Goal: Task Accomplishment & Management: Manage account settings

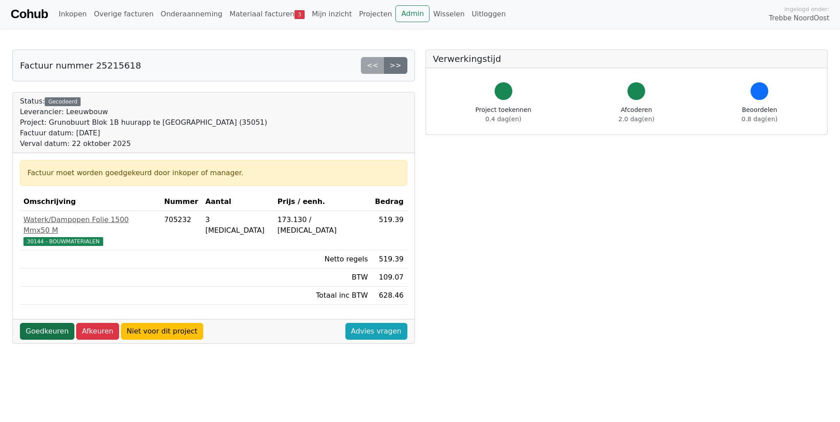
click at [52, 323] on link "Goedkeuren" at bounding box center [47, 331] width 54 height 17
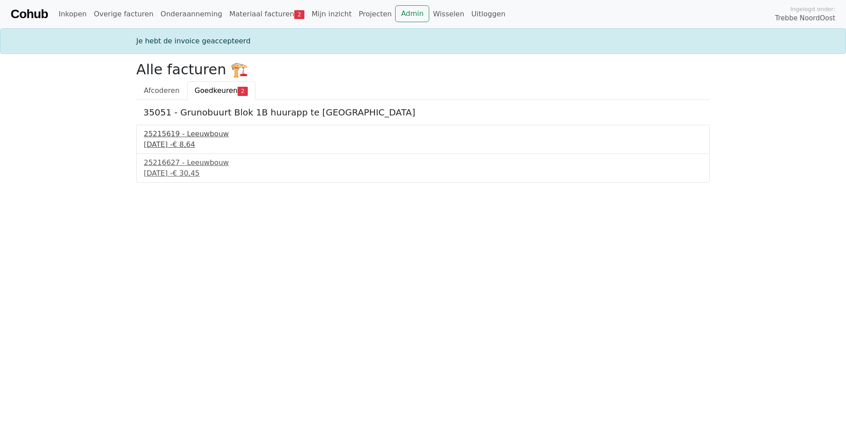
click at [192, 141] on div "22 september 2025 - € 8,64" at bounding box center [423, 144] width 559 height 11
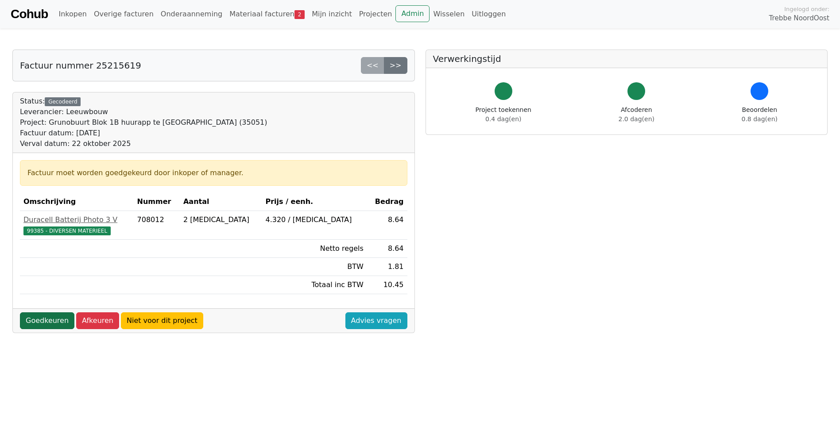
click at [50, 324] on link "Goedkeuren" at bounding box center [47, 320] width 54 height 17
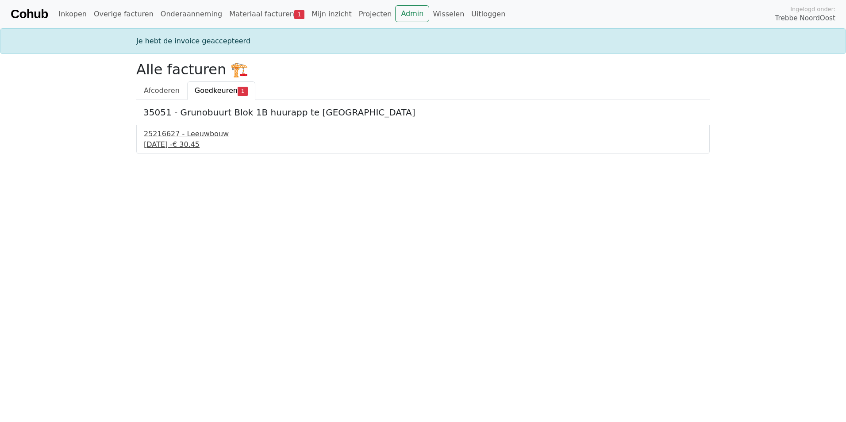
click at [172, 133] on div "25216627 - Leeuwbouw" at bounding box center [423, 134] width 559 height 11
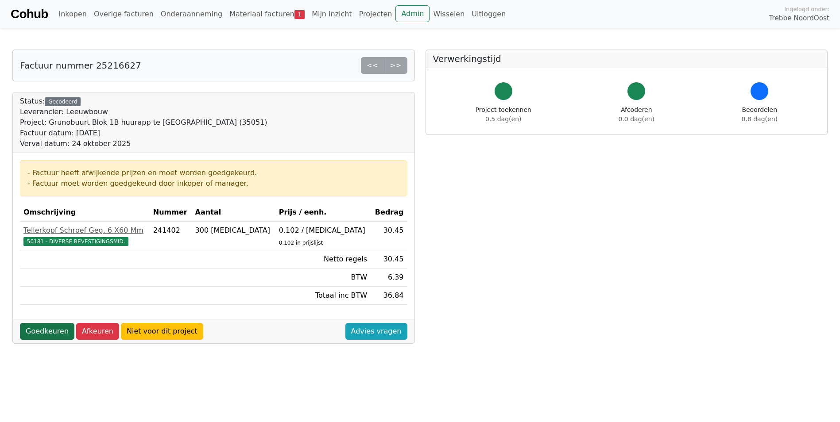
click at [42, 331] on link "Goedkeuren" at bounding box center [47, 331] width 54 height 17
